Goal: Obtain resource: Obtain resource

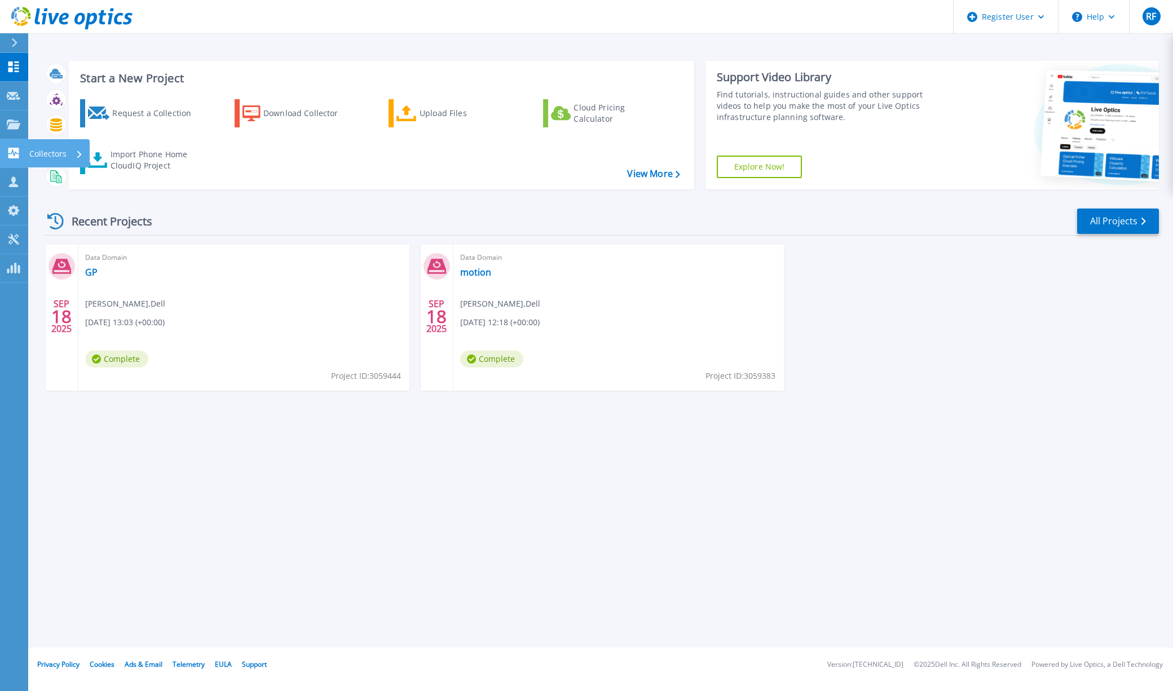
click at [14, 145] on link "Collectors Collectors" at bounding box center [14, 153] width 28 height 29
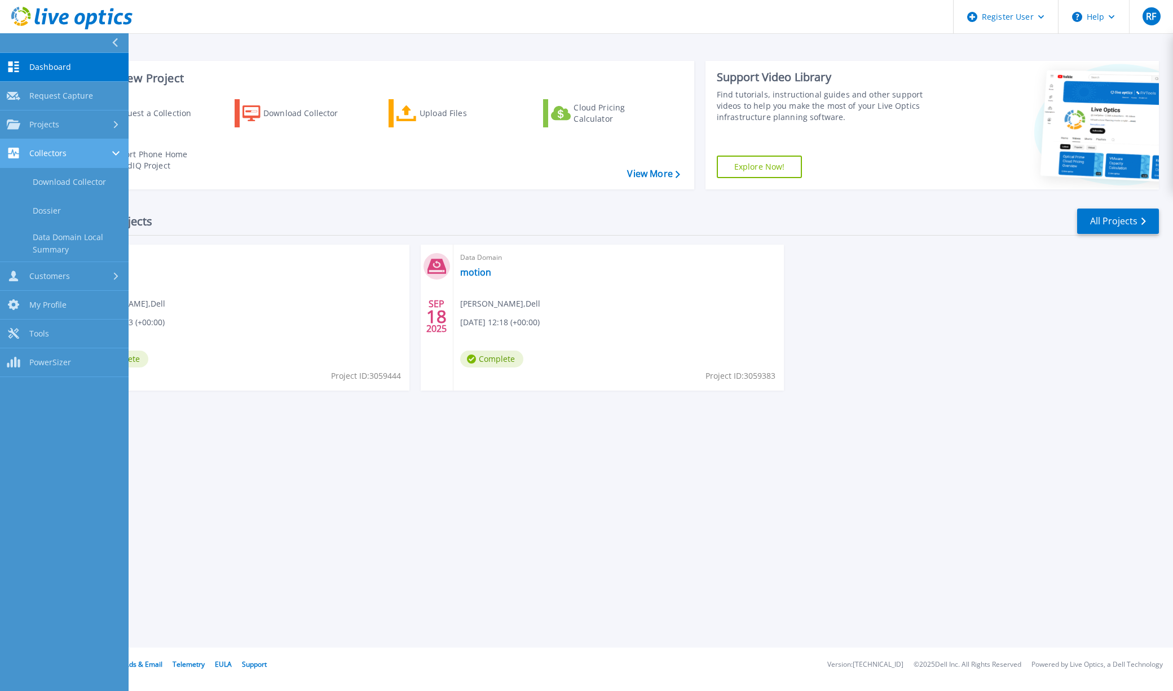
click at [53, 147] on link "Collectors Collectors" at bounding box center [64, 153] width 129 height 29
click at [84, 234] on link "Data Domain Local Summary" at bounding box center [64, 244] width 129 height 36
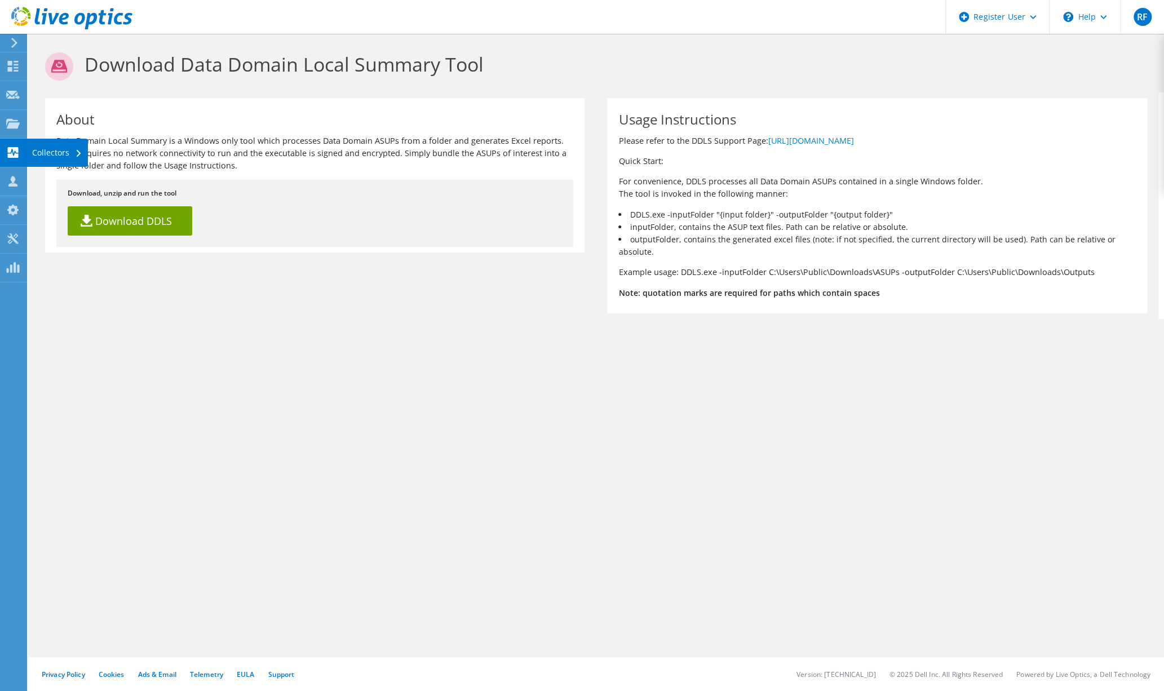
click at [14, 156] on use at bounding box center [13, 152] width 11 height 11
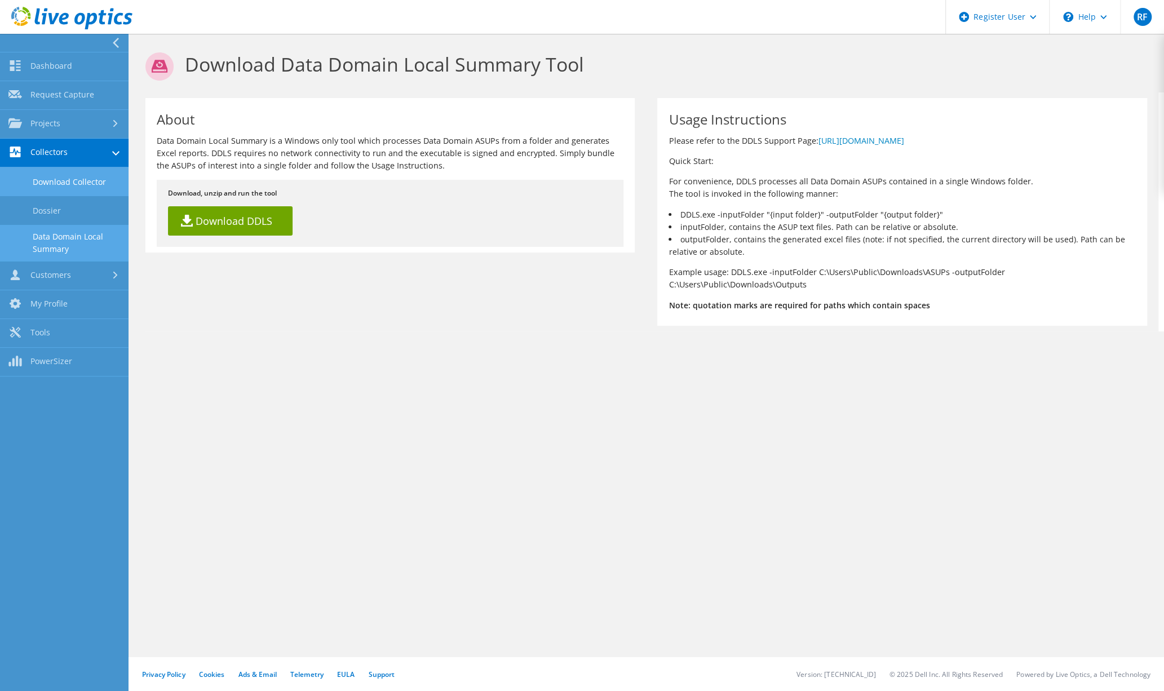
click at [87, 177] on link "Download Collector" at bounding box center [64, 181] width 129 height 29
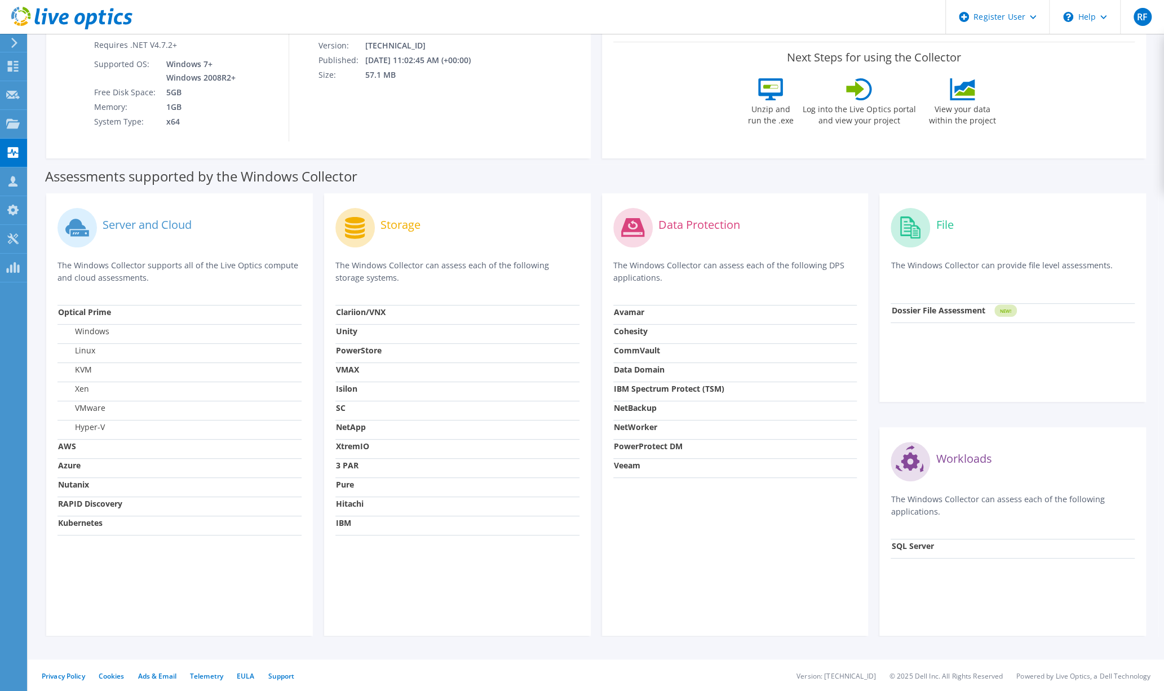
scroll to position [180, 0]
click at [651, 367] on strong "Data Domain" at bounding box center [639, 367] width 51 height 11
click at [683, 219] on label "Data Protection" at bounding box center [699, 222] width 82 height 11
click at [687, 223] on label "Data Protection" at bounding box center [699, 222] width 82 height 11
click at [14, 98] on use at bounding box center [13, 94] width 14 height 8
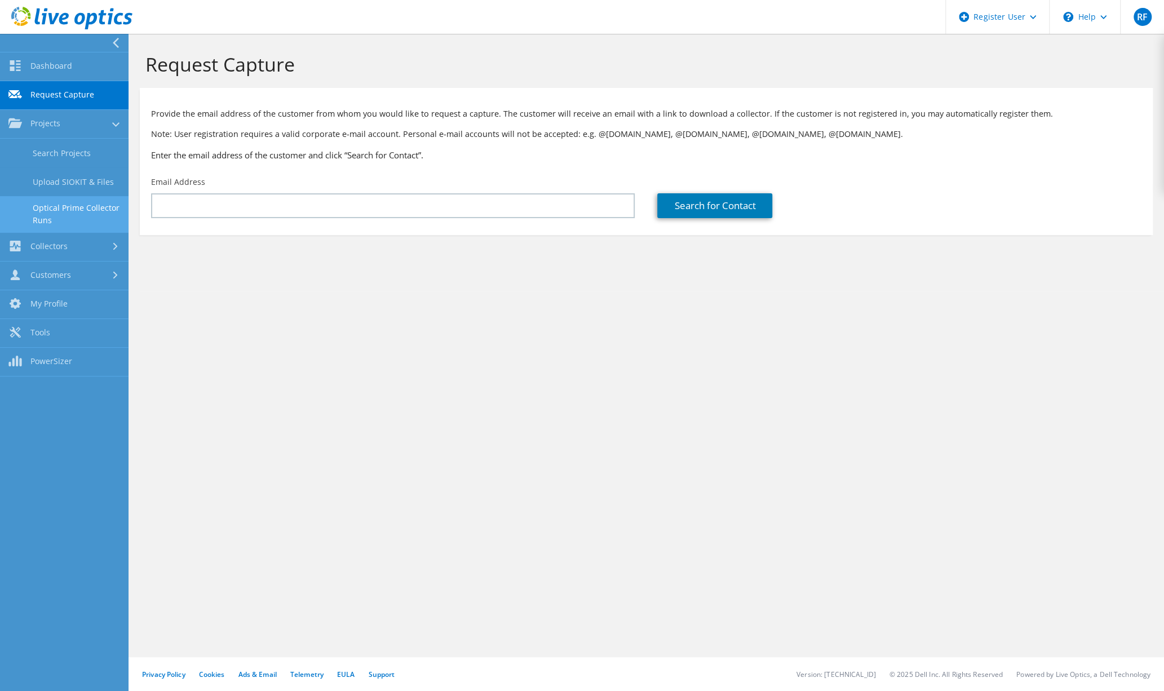
click at [87, 206] on link "Optical Prime Collector Runs" at bounding box center [64, 214] width 129 height 36
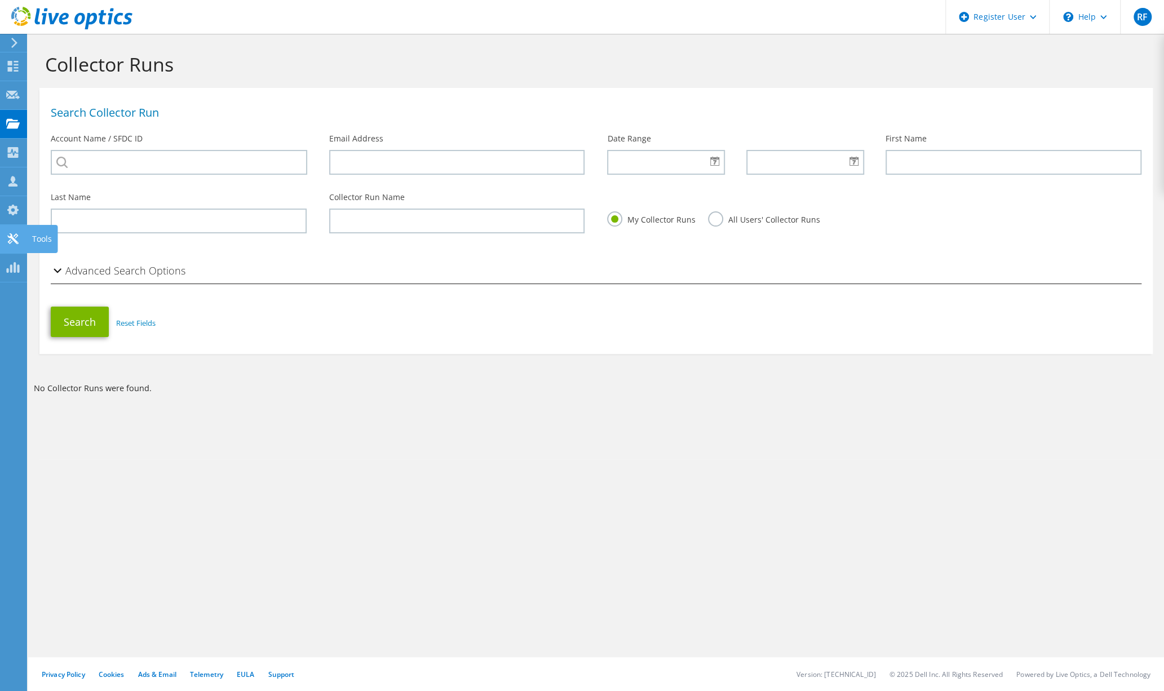
click at [12, 234] on icon at bounding box center [13, 238] width 14 height 11
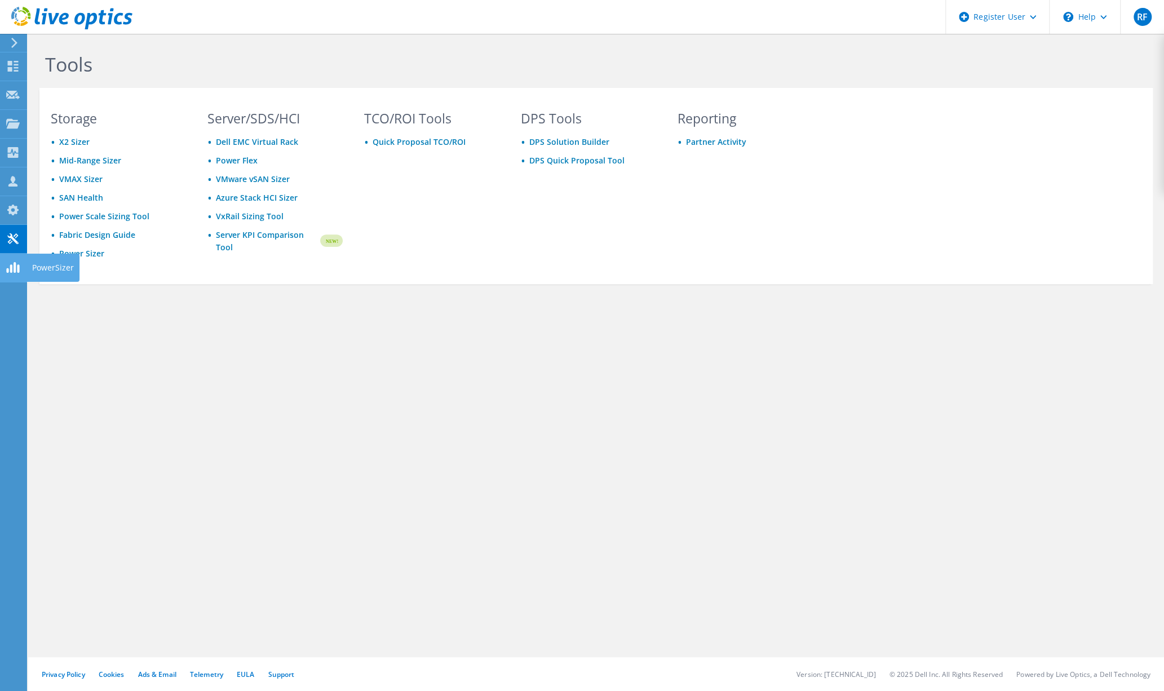
click at [12, 264] on icon at bounding box center [13, 267] width 14 height 11
click at [8, 42] on div at bounding box center [12, 43] width 12 height 10
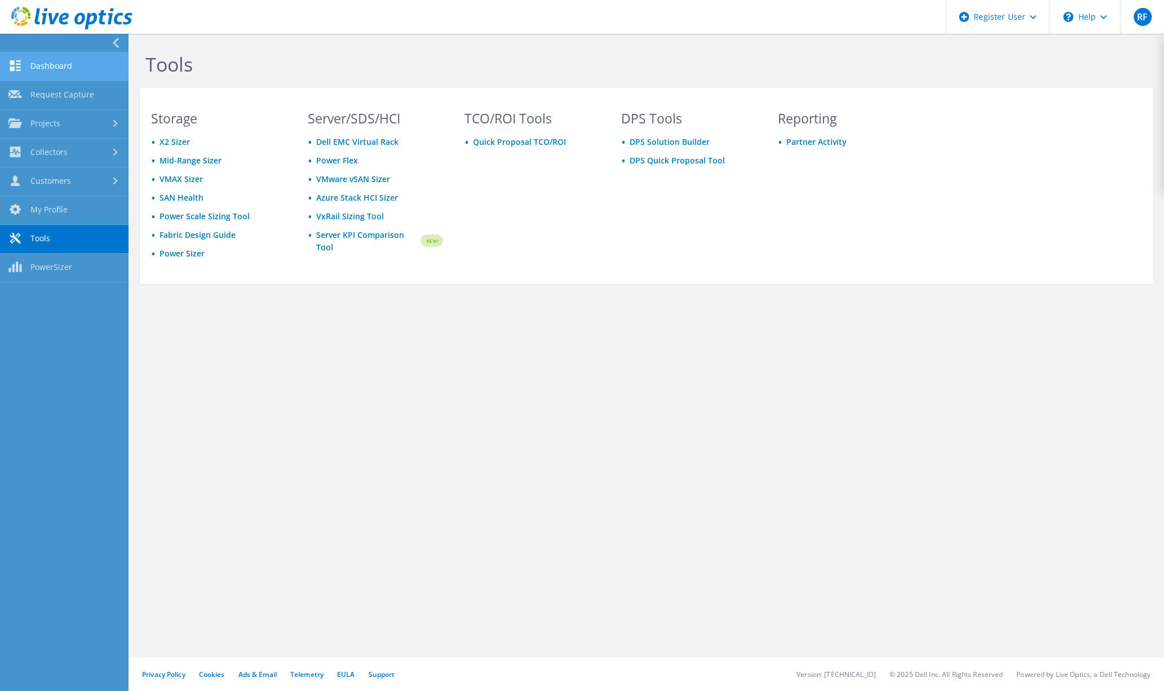
click at [37, 61] on link "Dashboard" at bounding box center [64, 66] width 129 height 29
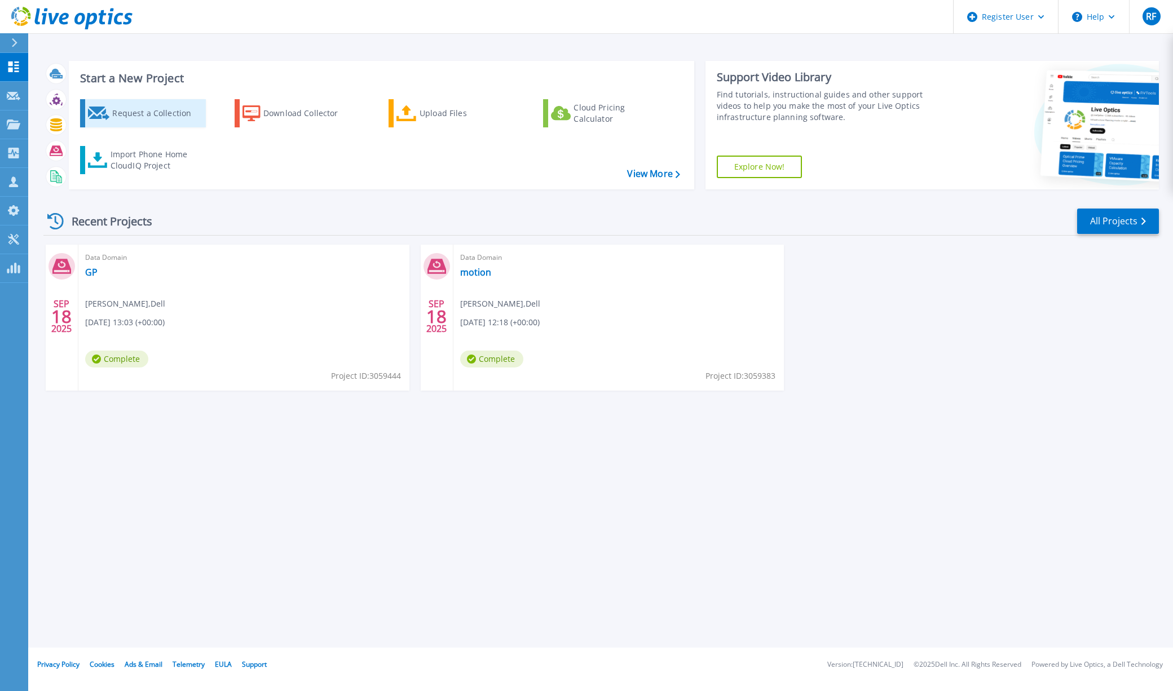
click at [130, 111] on div "Request a Collection" at bounding box center [157, 113] width 90 height 23
click at [639, 175] on link "View More" at bounding box center [653, 174] width 52 height 11
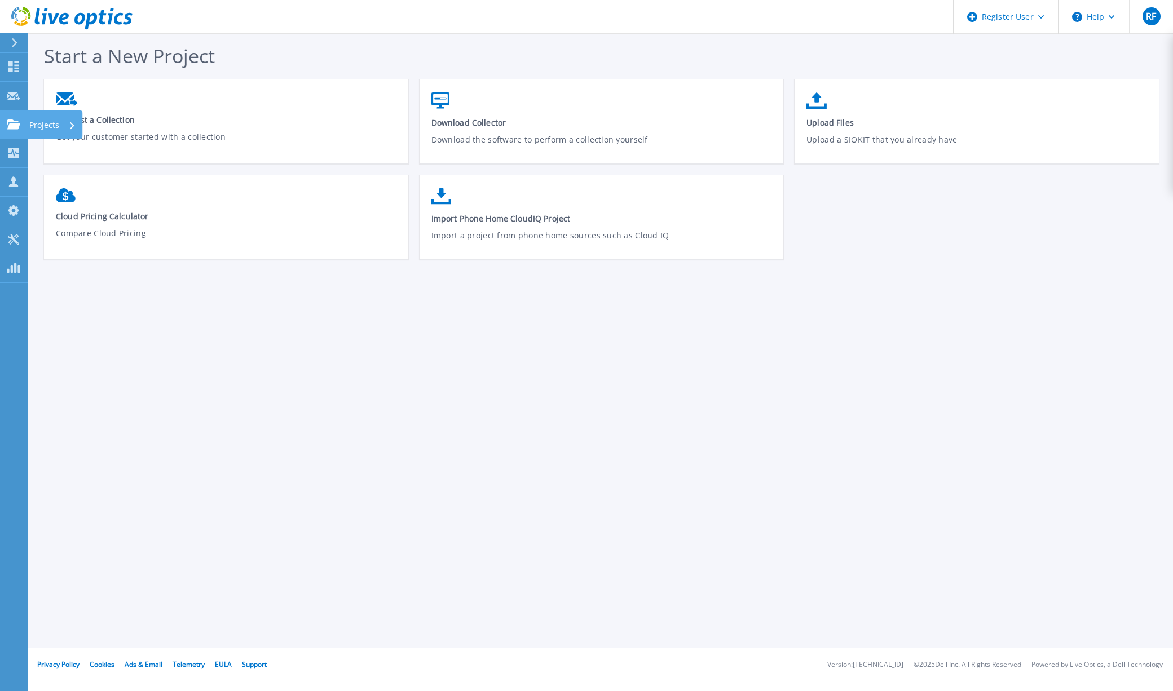
click at [16, 120] on icon at bounding box center [14, 125] width 14 height 10
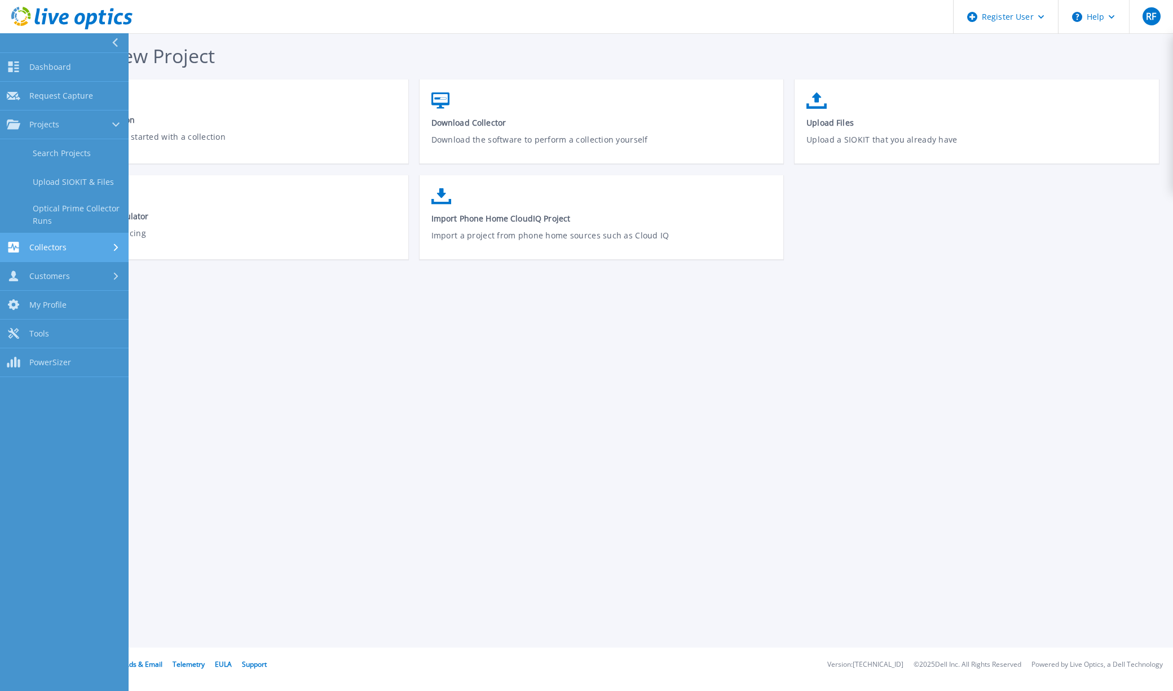
click at [54, 246] on span "Collectors" at bounding box center [47, 247] width 37 height 10
click at [51, 182] on link "Download Collector" at bounding box center [64, 182] width 129 height 29
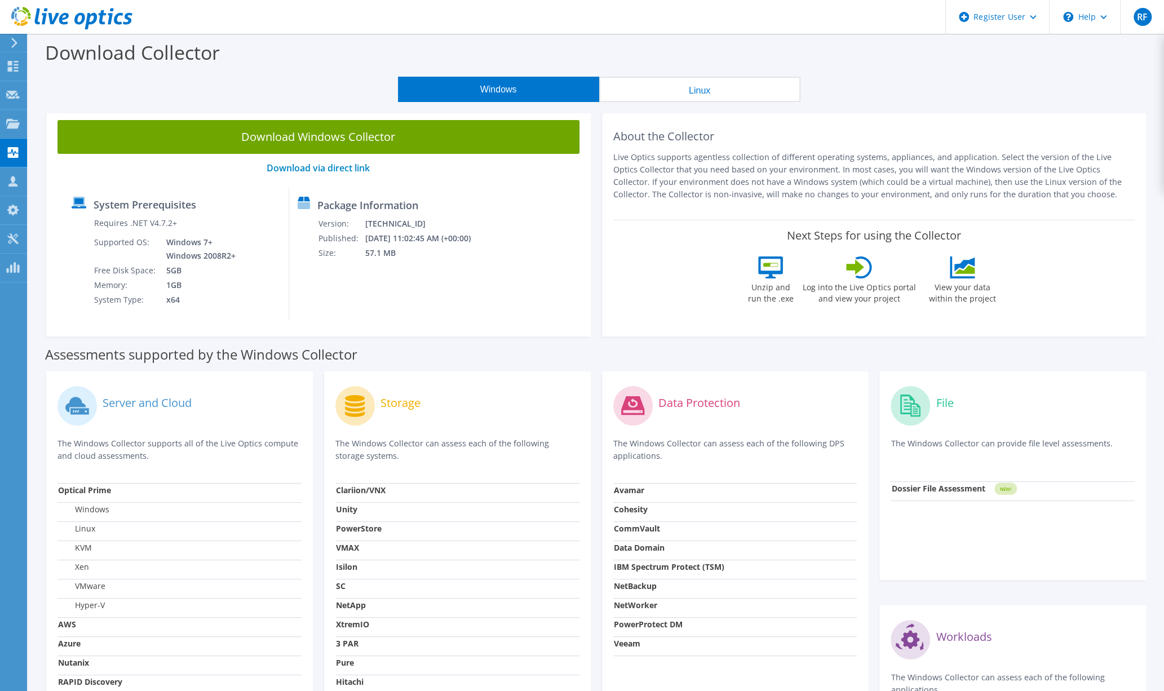
click at [671, 409] on label "Data Protection" at bounding box center [699, 402] width 82 height 11
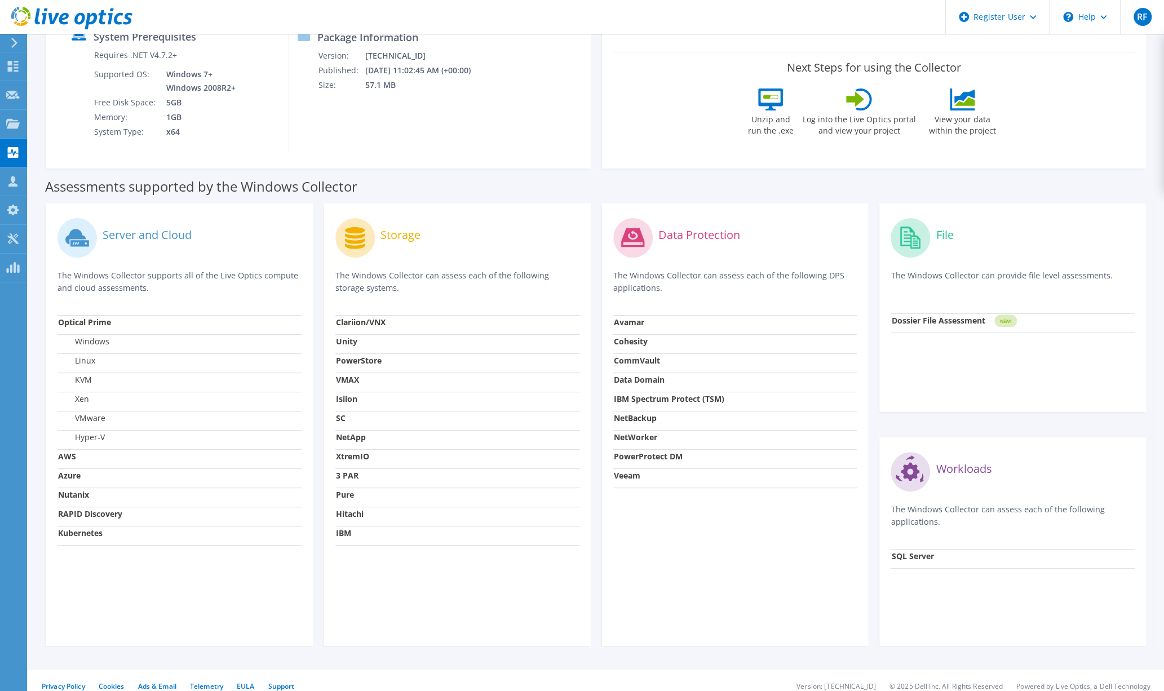
scroll to position [169, 0]
click at [351, 312] on div "Storage The Windows Collector can assess each of the following storage systems.…" at bounding box center [457, 423] width 267 height 443
click at [363, 232] on circle at bounding box center [354, 236] width 39 height 39
click at [12, 237] on use at bounding box center [12, 238] width 11 height 11
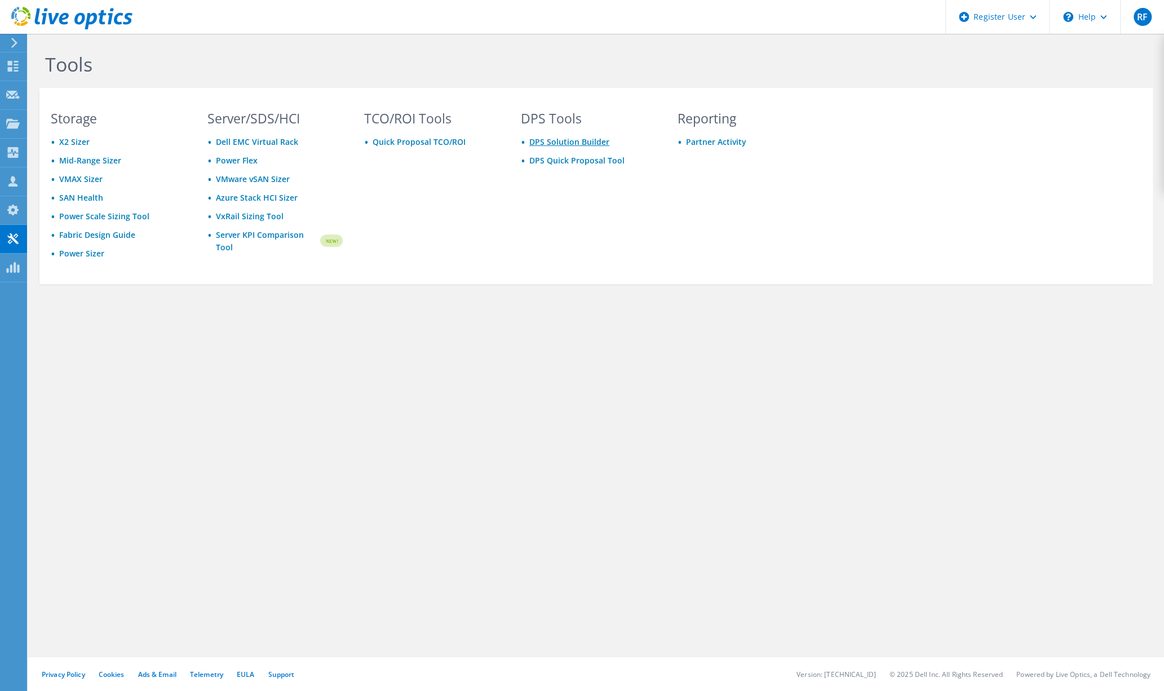
click at [571, 140] on link "DPS Solution Builder" at bounding box center [569, 141] width 80 height 11
click at [583, 162] on link "DPS Quick Proposal Tool" at bounding box center [576, 160] width 95 height 11
click at [401, 143] on link "Quick Proposal TCO/ROI" at bounding box center [419, 141] width 93 height 11
click at [39, 184] on div "Customers" at bounding box center [58, 181] width 65 height 28
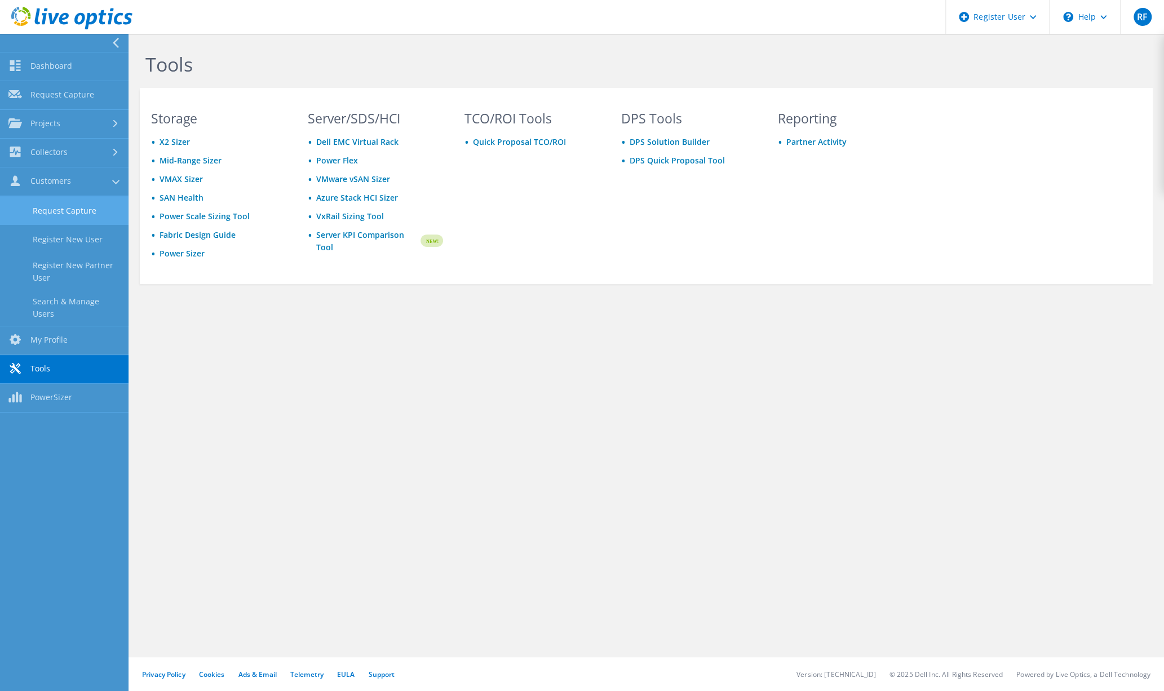
click at [52, 210] on link "Request Capture" at bounding box center [64, 210] width 129 height 29
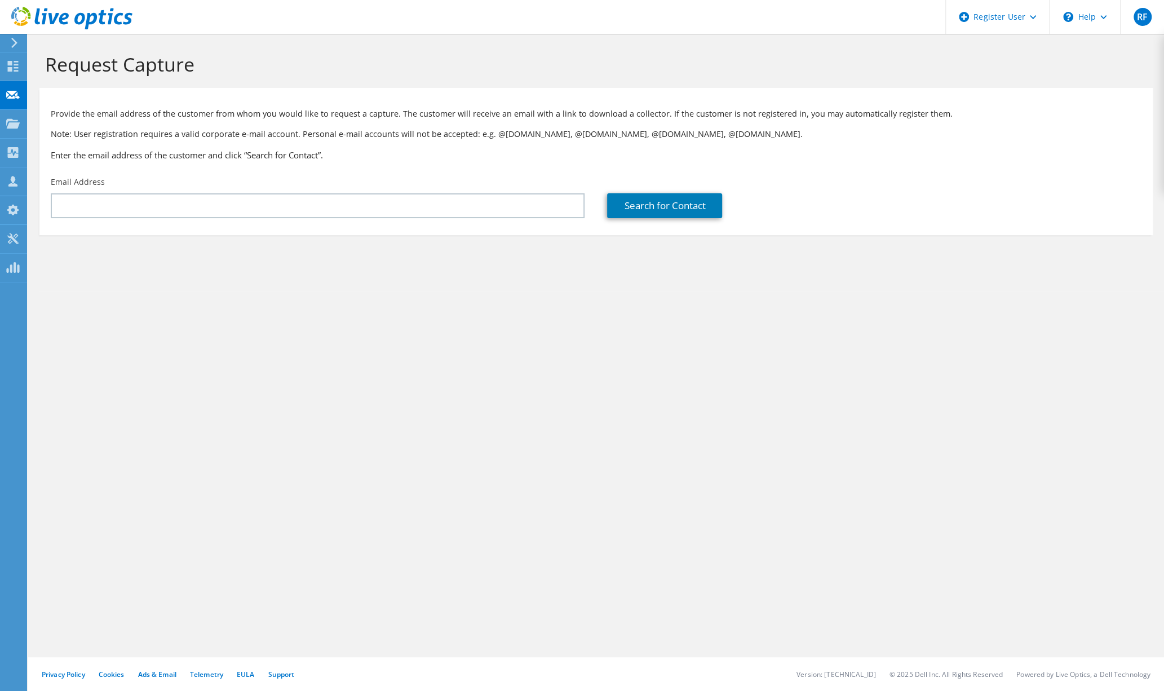
click at [13, 46] on use at bounding box center [14, 43] width 6 height 10
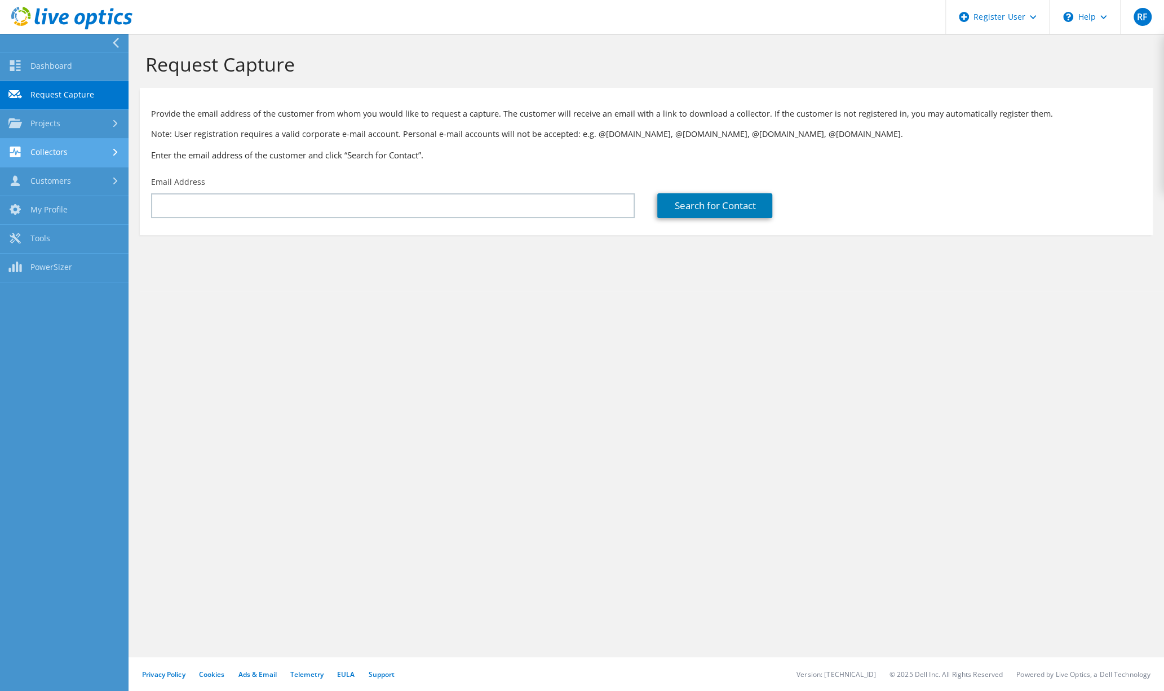
click at [113, 154] on div at bounding box center [116, 152] width 12 height 7
click at [63, 183] on link "Download Collector" at bounding box center [64, 181] width 129 height 29
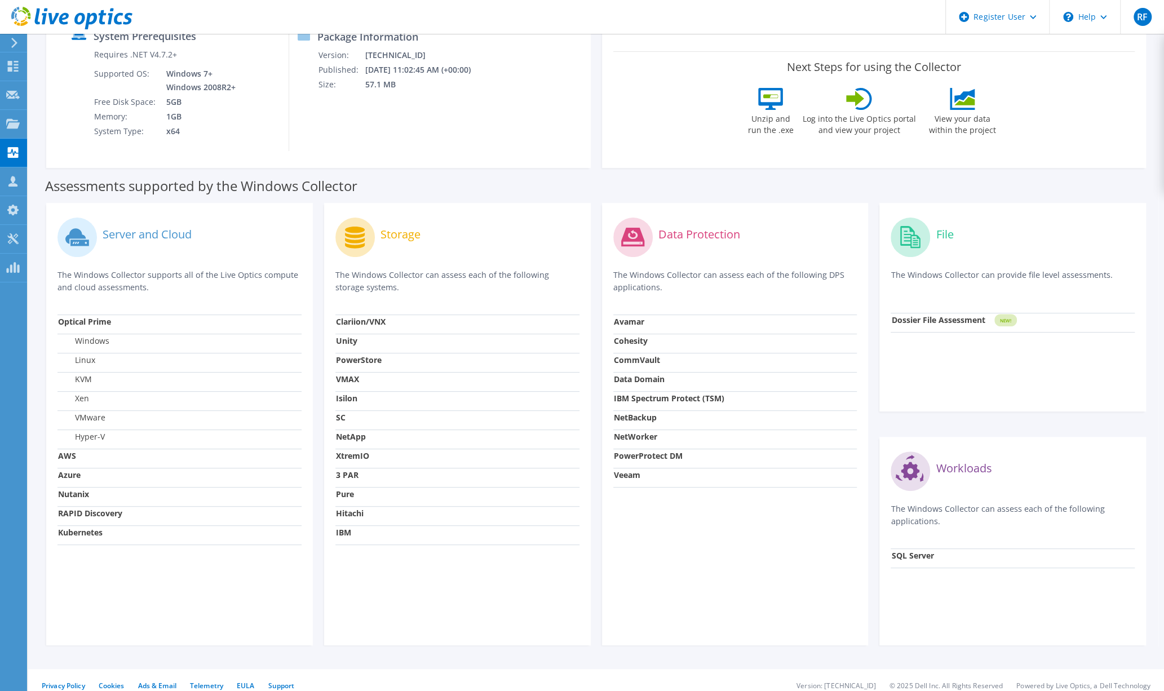
scroll to position [169, 0]
click at [636, 377] on strong "Data Domain" at bounding box center [639, 378] width 51 height 11
click at [643, 396] on strong "IBM Spectrum Protect (TSM)" at bounding box center [669, 397] width 110 height 11
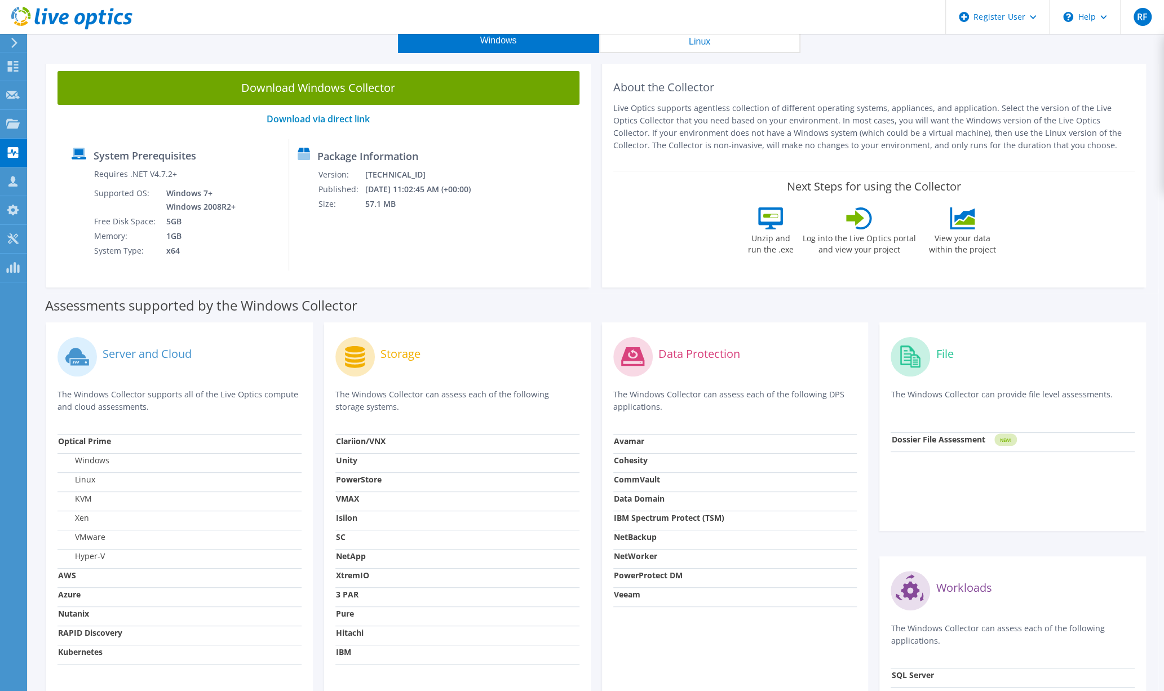
scroll to position [0, 0]
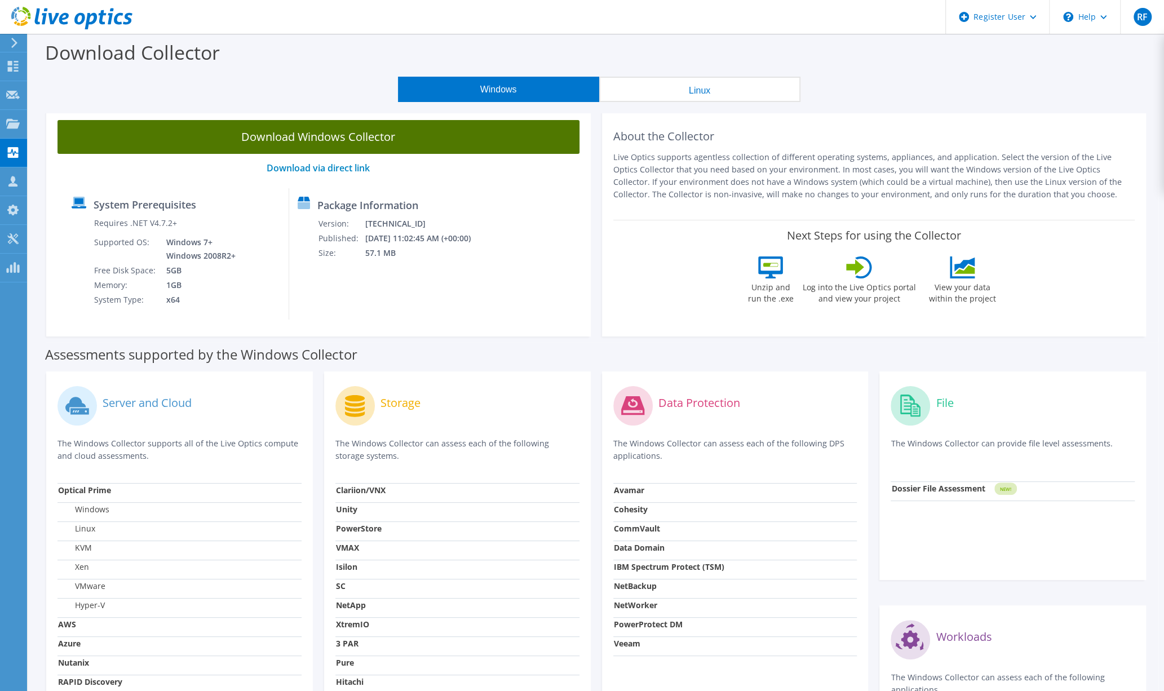
click at [351, 138] on link "Download Windows Collector" at bounding box center [319, 137] width 522 height 34
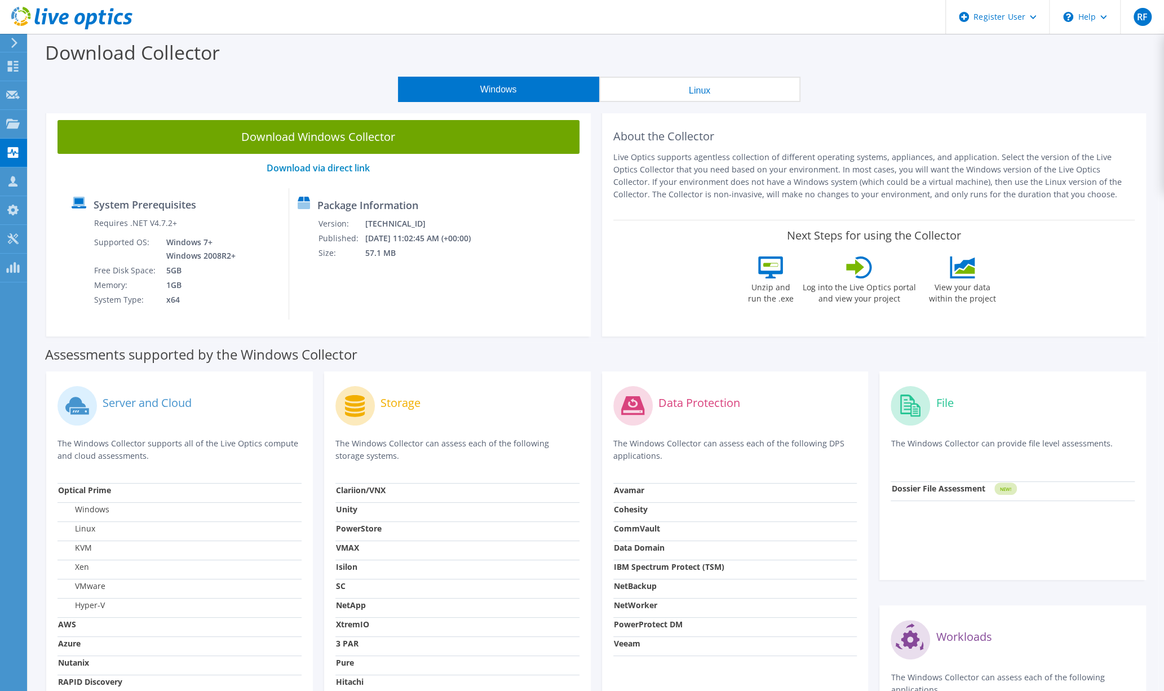
click at [86, 176] on div "Download Windows Collector Download via direct link System Prerequisites Requir…" at bounding box center [318, 223] width 545 height 228
click at [58, 154] on div "Collectors" at bounding box center [56, 153] width 61 height 28
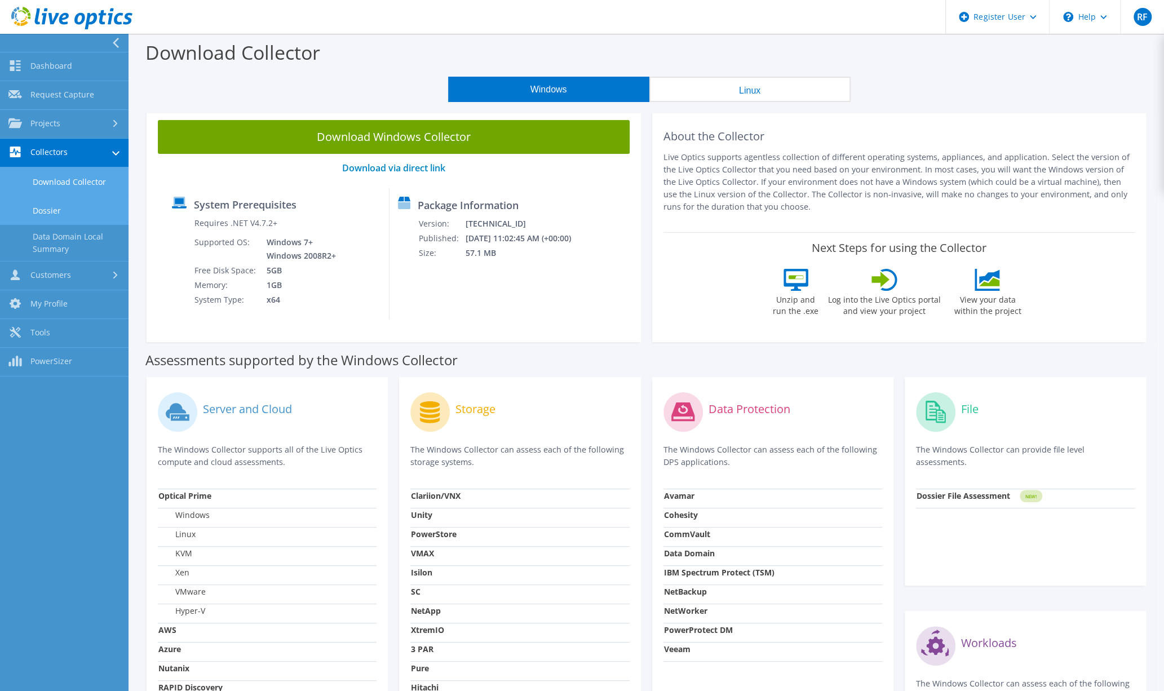
click at [52, 211] on link "Dossier" at bounding box center [64, 210] width 129 height 29
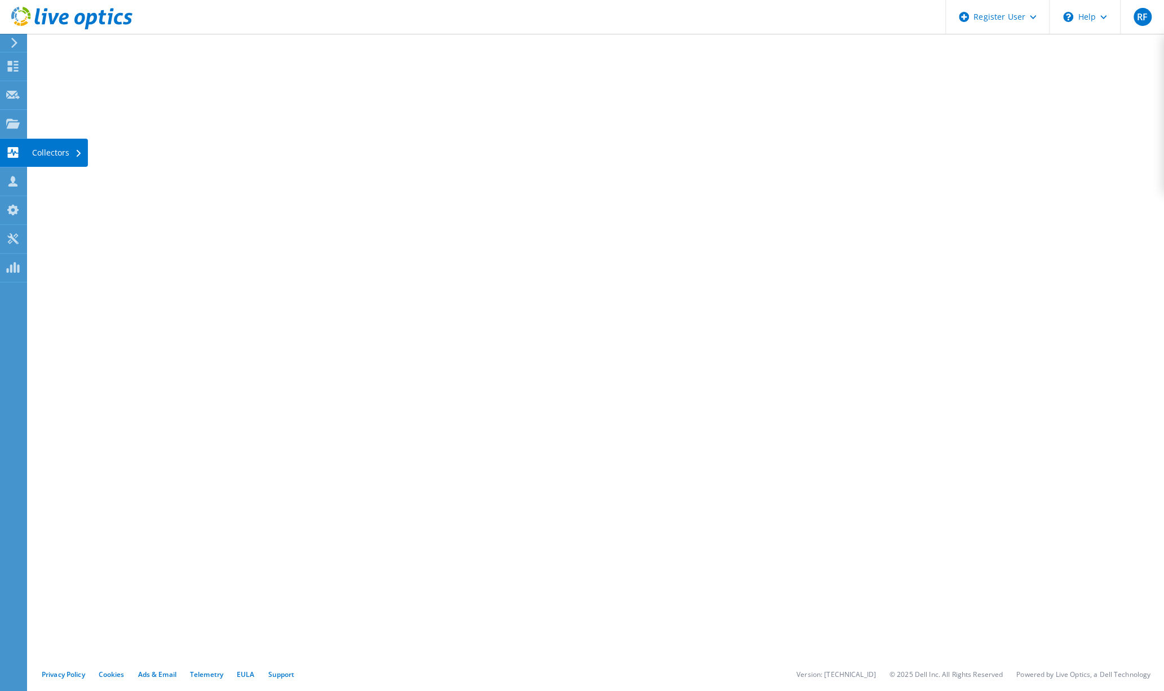
click at [12, 153] on use at bounding box center [13, 152] width 11 height 11
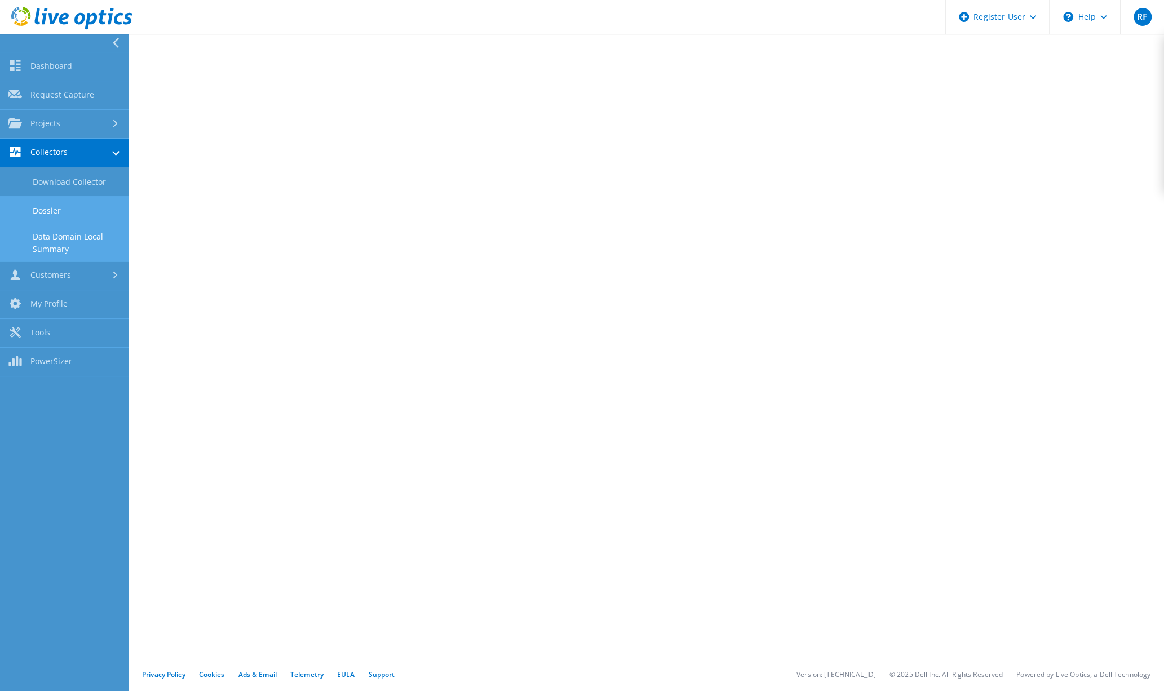
click at [66, 238] on link "Data Domain Local Summary" at bounding box center [64, 243] width 129 height 36
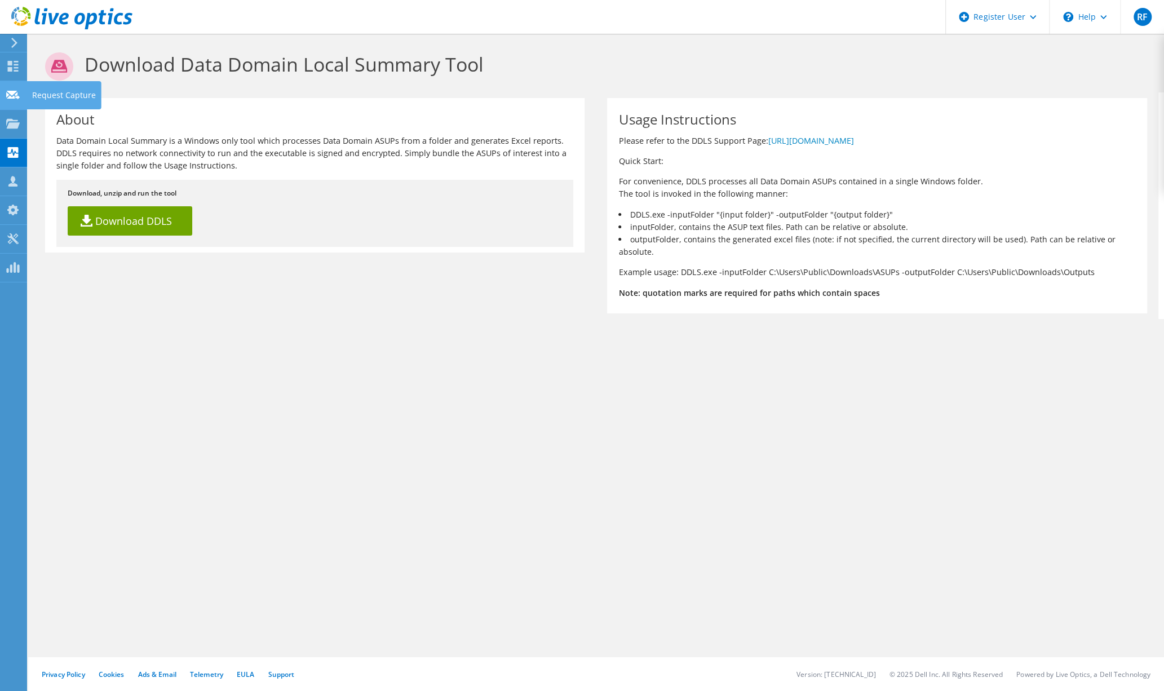
click at [18, 90] on icon at bounding box center [13, 95] width 14 height 11
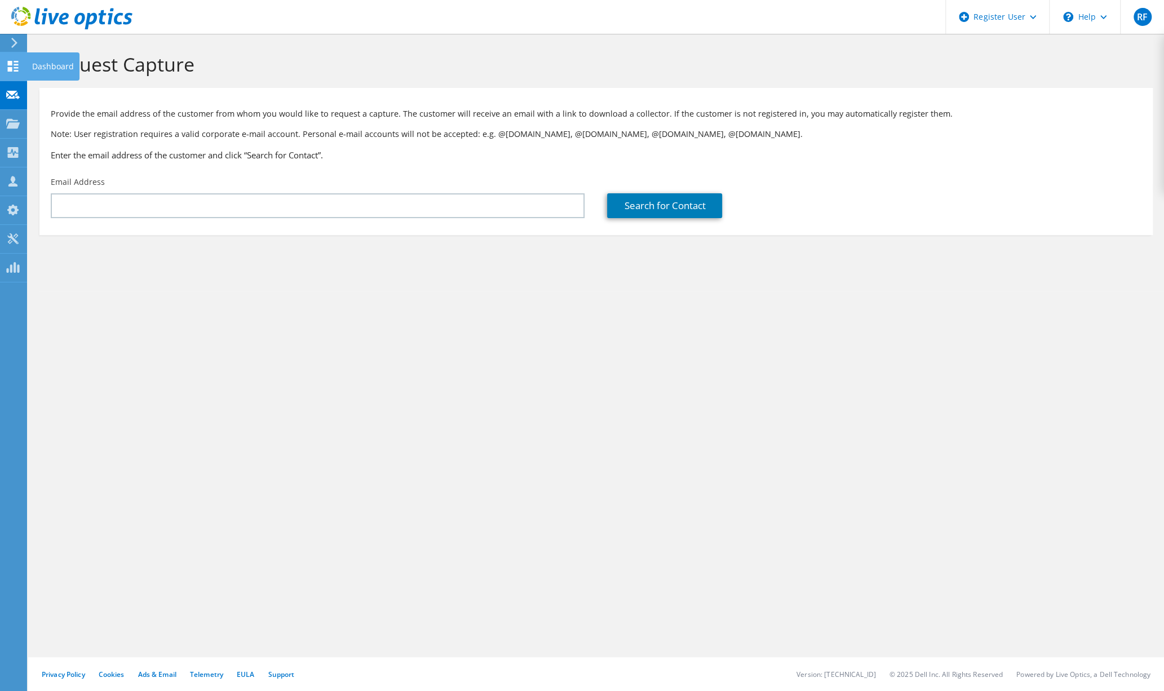
click at [11, 61] on icon at bounding box center [13, 66] width 14 height 11
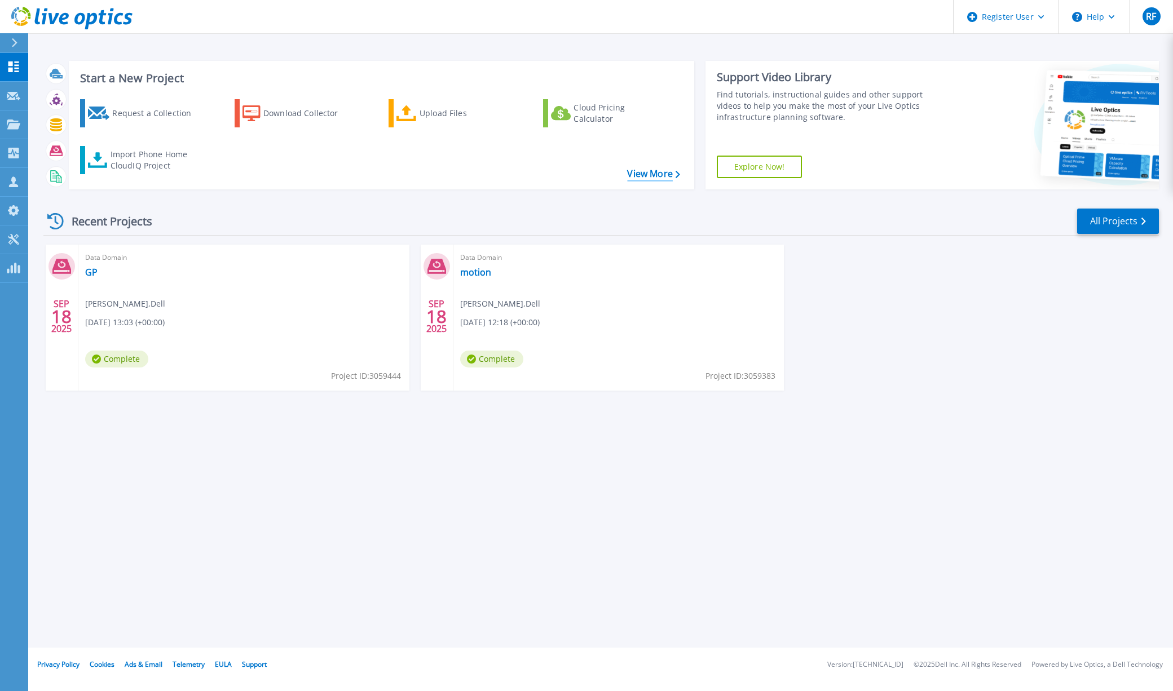
click at [648, 178] on link "View More" at bounding box center [653, 174] width 52 height 11
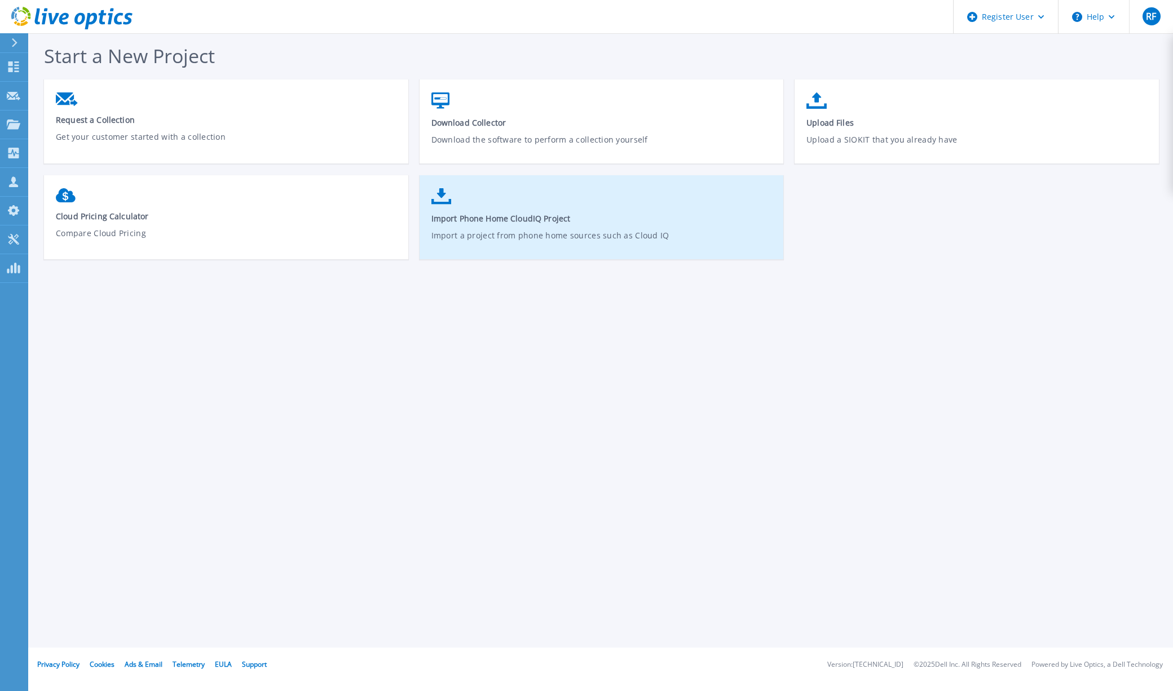
click at [584, 229] on p "Import a project from phone home sources such as Cloud IQ" at bounding box center [601, 242] width 341 height 26
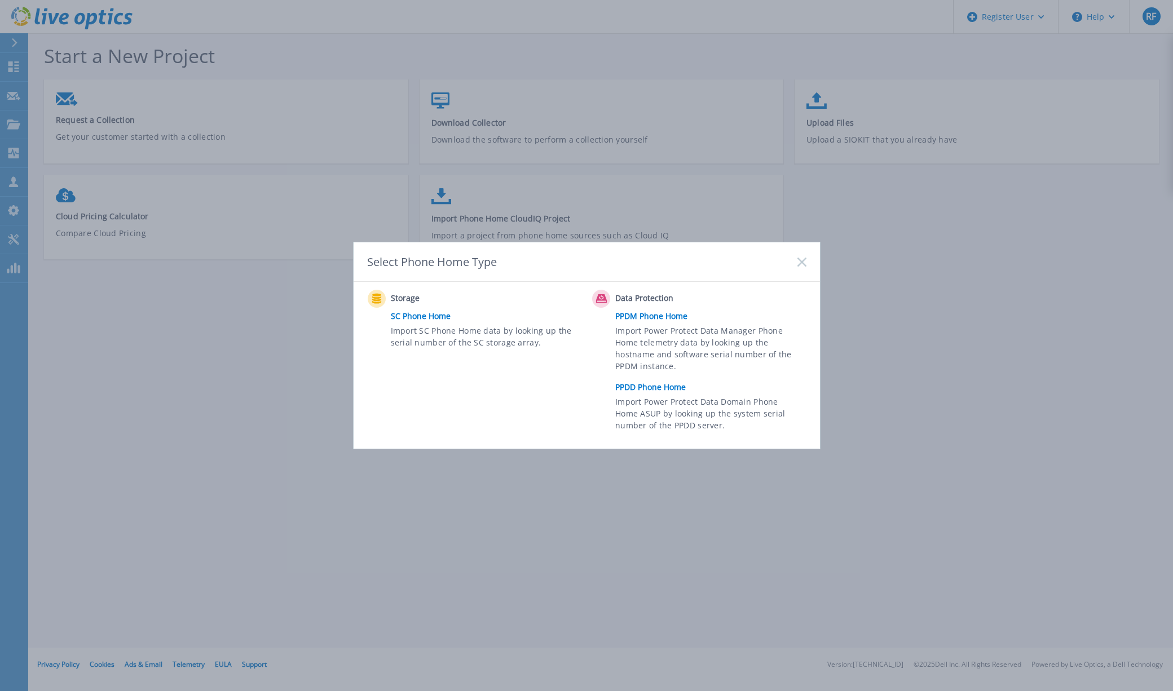
click at [646, 387] on link "PPDD Phone Home" at bounding box center [713, 387] width 196 height 17
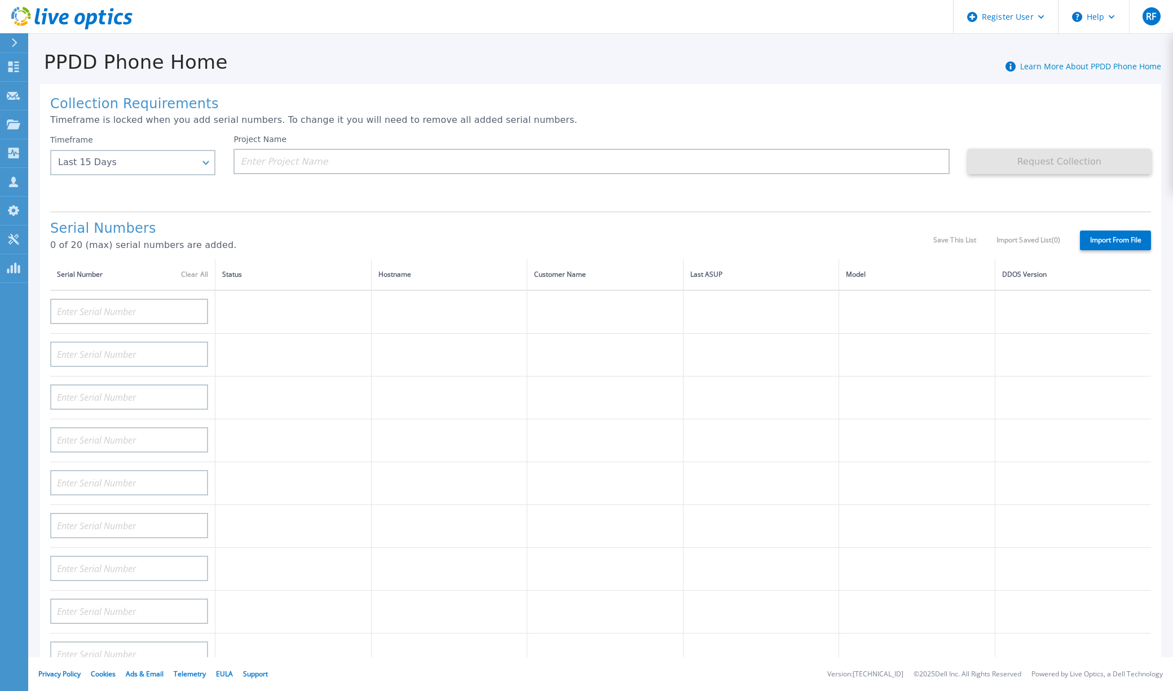
click at [307, 48] on div "PPDD Phone Home Learn More About PPDD Phone Home" at bounding box center [594, 55] width 1133 height 35
